Goal: Information Seeking & Learning: Understand process/instructions

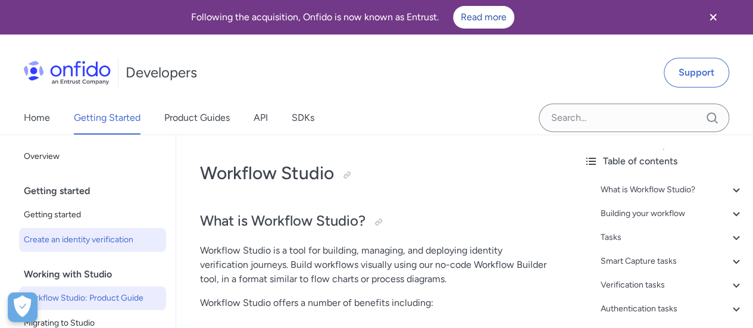
click at [75, 235] on span "Create an identity verification" at bounding box center [93, 240] width 138 height 14
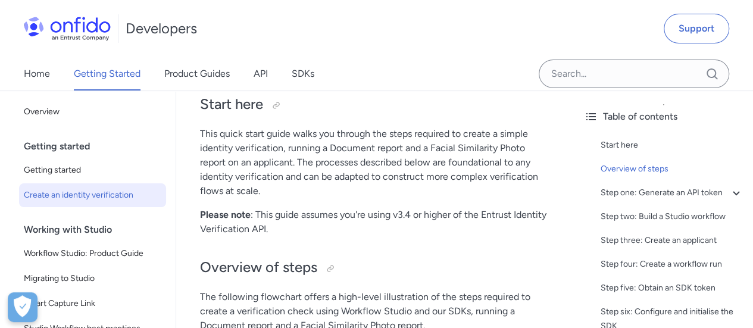
scroll to position [140, 0]
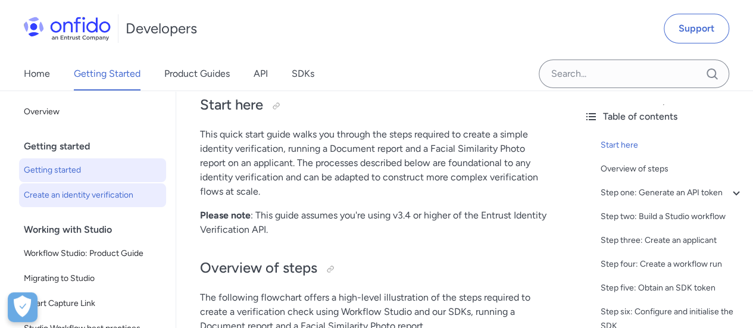
click at [85, 172] on span "Getting started" at bounding box center [93, 170] width 138 height 14
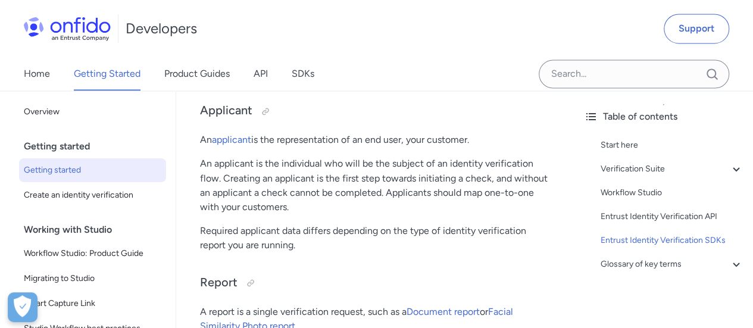
scroll to position [3211, 0]
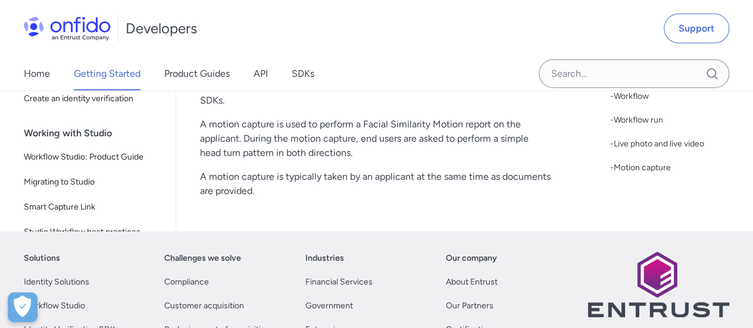
scroll to position [4260, 0]
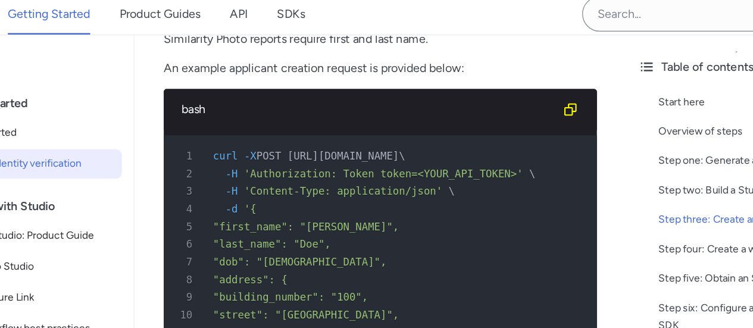
scroll to position [2079, 0]
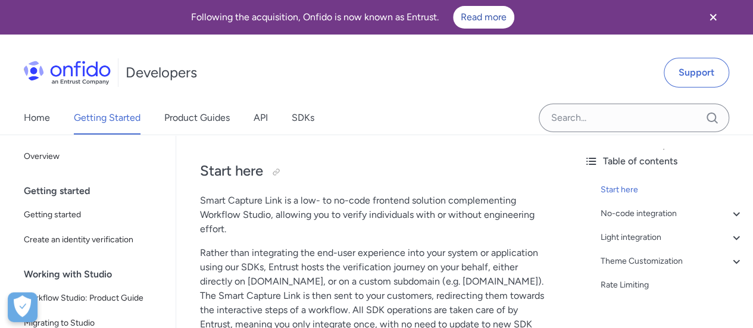
scroll to position [70, 0]
